Goal: Transaction & Acquisition: Download file/media

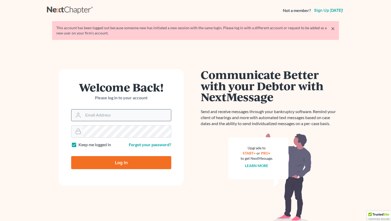
click at [106, 116] on input "Email Address" at bounding box center [127, 115] width 88 height 11
type input "[EMAIL_ADDRESS][DOMAIN_NAME]"
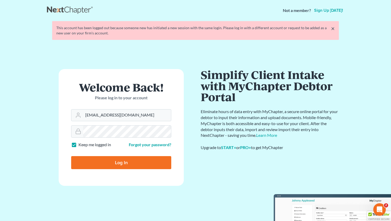
click at [104, 161] on input "Log In" at bounding box center [121, 162] width 100 height 13
type input "Thinking..."
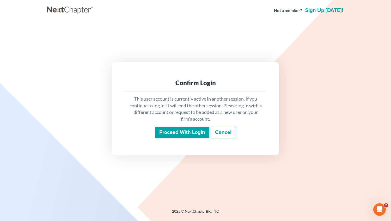
click at [172, 137] on input "Proceed with login" at bounding box center [182, 133] width 54 height 12
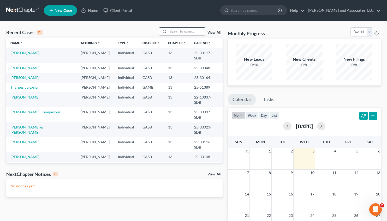
click at [170, 33] on input "search" at bounding box center [186, 32] width 37 height 8
type input "[PERSON_NAME]"
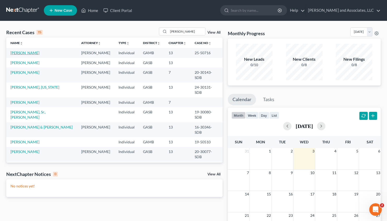
click at [25, 52] on link "[PERSON_NAME]" at bounding box center [24, 53] width 29 height 4
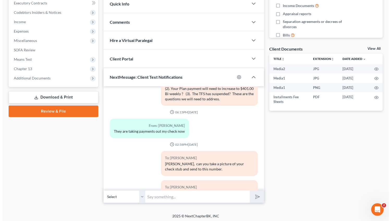
scroll to position [151, 0]
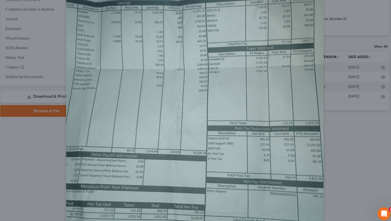
scroll to position [82, 0]
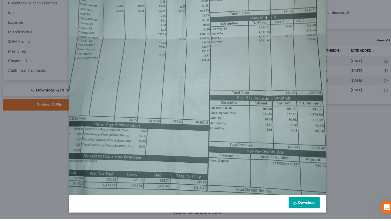
click at [295, 206] on link "Download" at bounding box center [299, 205] width 30 height 11
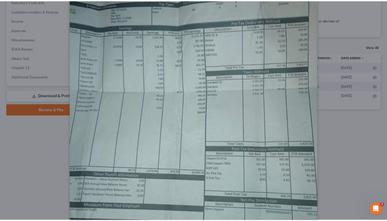
scroll to position [0, 0]
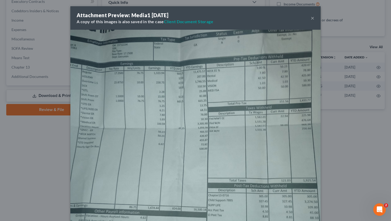
click at [312, 19] on button "×" at bounding box center [313, 18] width 4 height 6
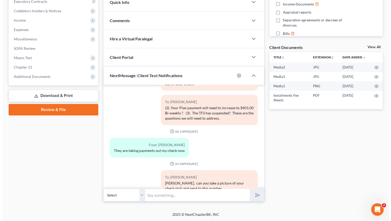
scroll to position [3226, 0]
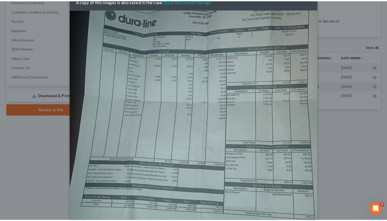
scroll to position [0, 0]
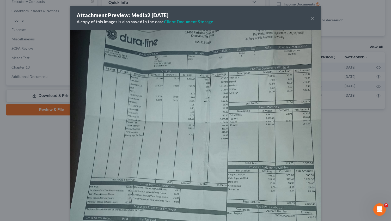
click at [311, 19] on button "×" at bounding box center [313, 18] width 4 height 6
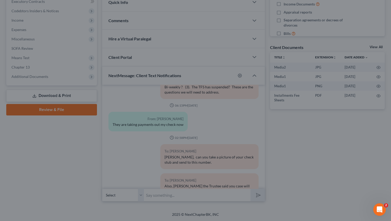
scroll to position [3226, 0]
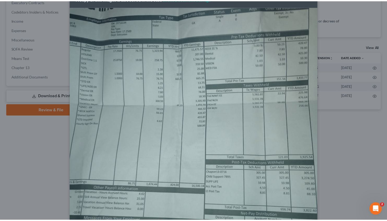
scroll to position [0, 0]
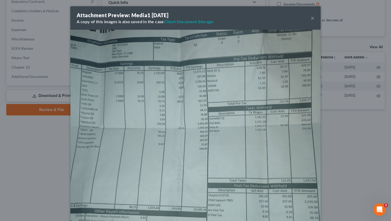
click at [290, 161] on img at bounding box center [195, 155] width 250 height 250
click at [311, 17] on button "×" at bounding box center [313, 18] width 4 height 6
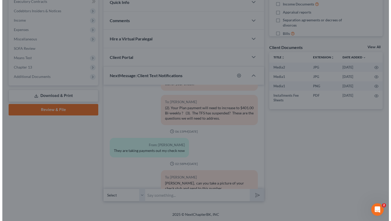
scroll to position [3226, 0]
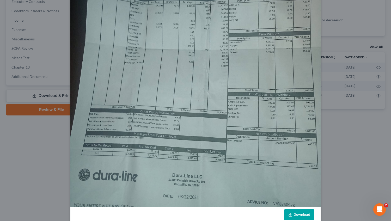
scroll to position [82, 0]
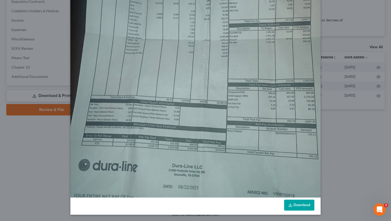
click at [291, 205] on link "Download" at bounding box center [299, 205] width 30 height 11
